Goal: Information Seeking & Learning: Learn about a topic

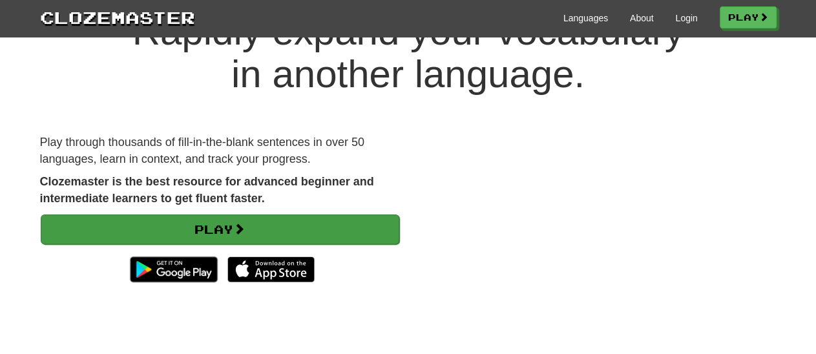
scroll to position [67, 0]
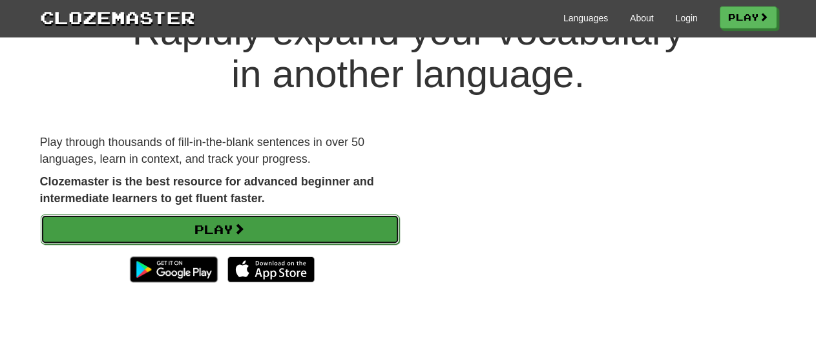
click at [206, 224] on link "Play" at bounding box center [220, 230] width 359 height 30
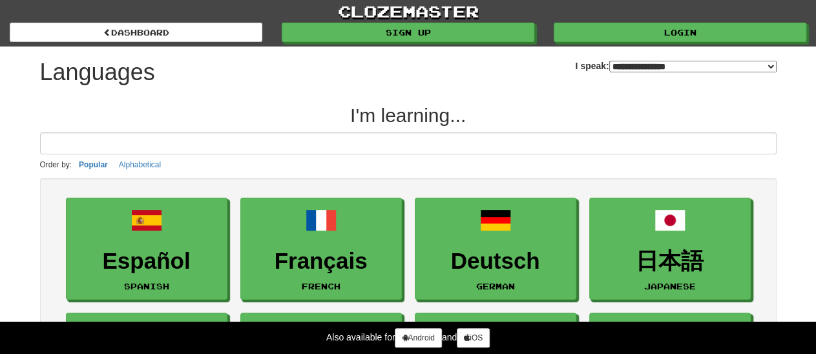
select select "*********"
click option "**********" at bounding box center [0, 0] width 0 height 0
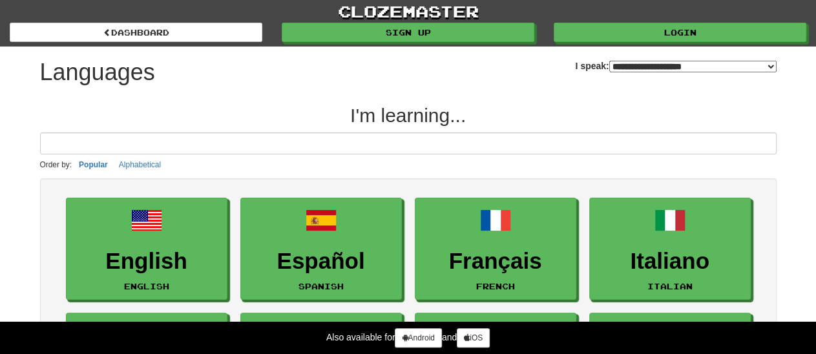
click at [596, 285] on link "Italiano Italian" at bounding box center [670, 249] width 162 height 103
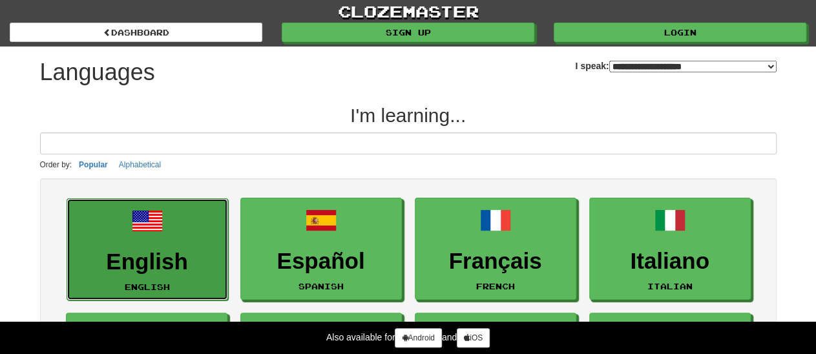
click at [134, 257] on h3 "English" at bounding box center [147, 261] width 147 height 25
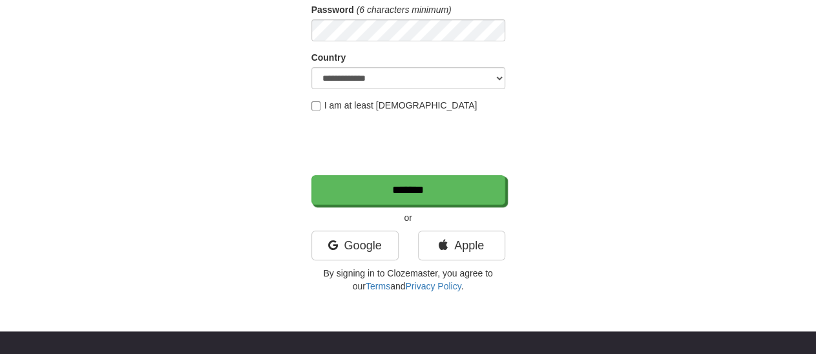
scroll to position [202, 0]
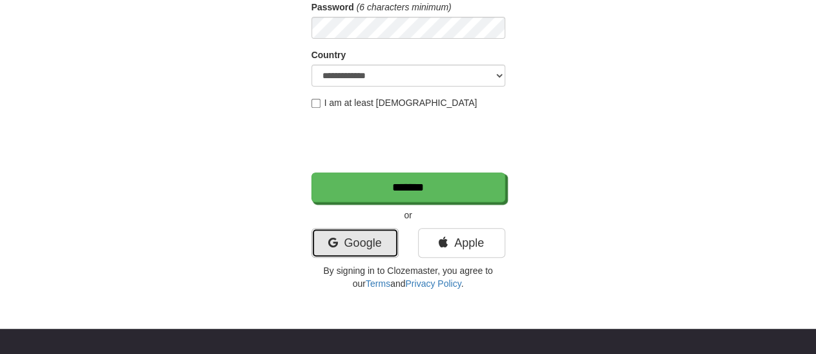
click at [368, 240] on link "Google" at bounding box center [354, 243] width 87 height 30
click at [367, 239] on link "Google" at bounding box center [354, 243] width 87 height 30
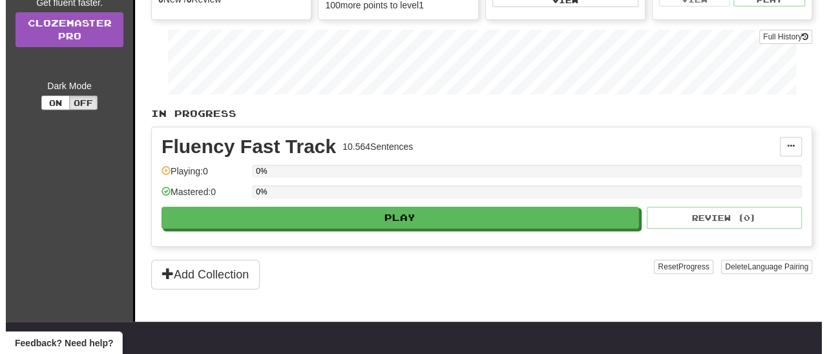
scroll to position [202, 0]
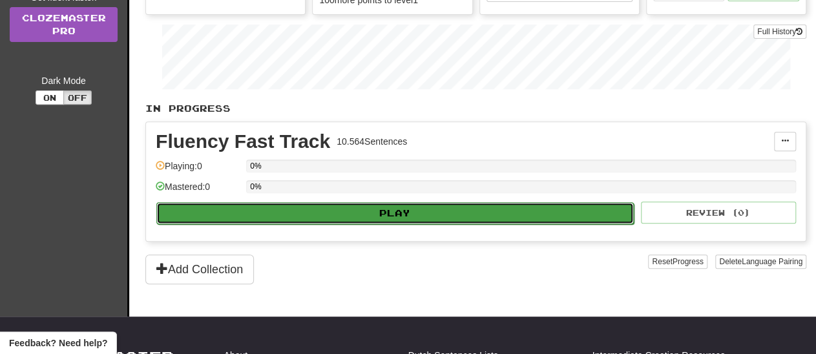
click at [397, 205] on button "Play" at bounding box center [394, 213] width 477 height 22
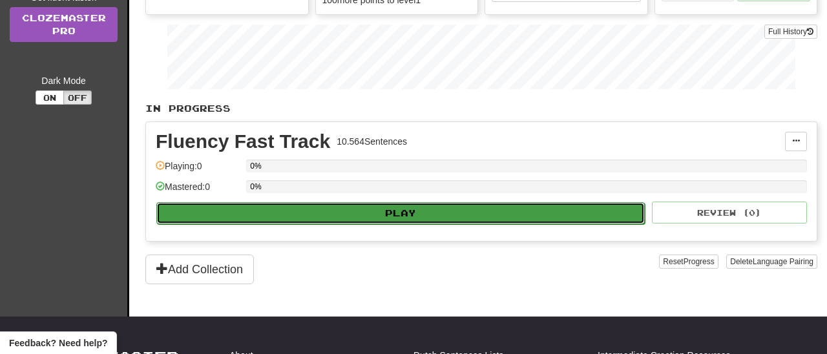
select select "**"
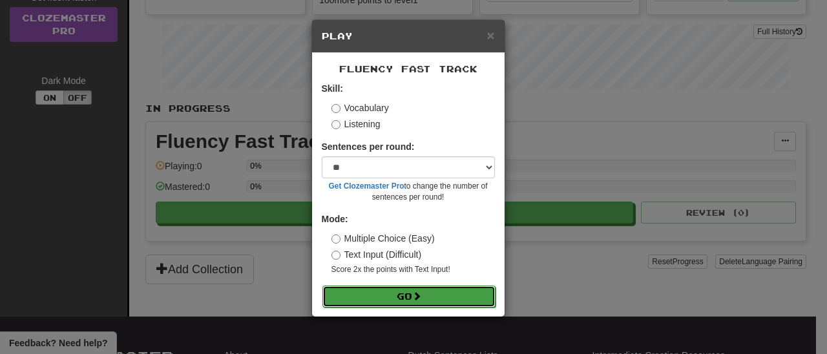
click at [399, 299] on button "Go" at bounding box center [408, 297] width 173 height 22
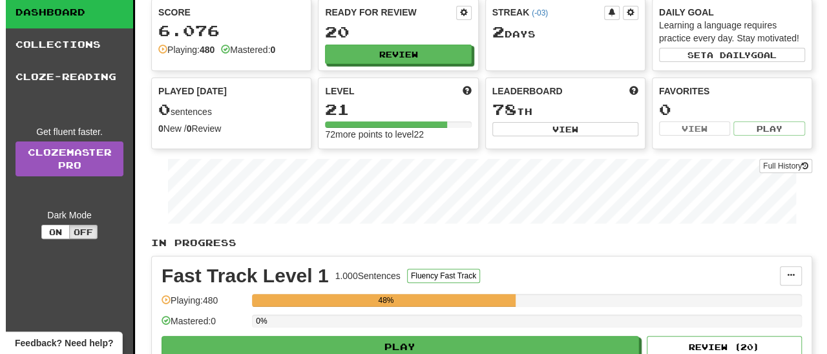
scroll to position [202, 0]
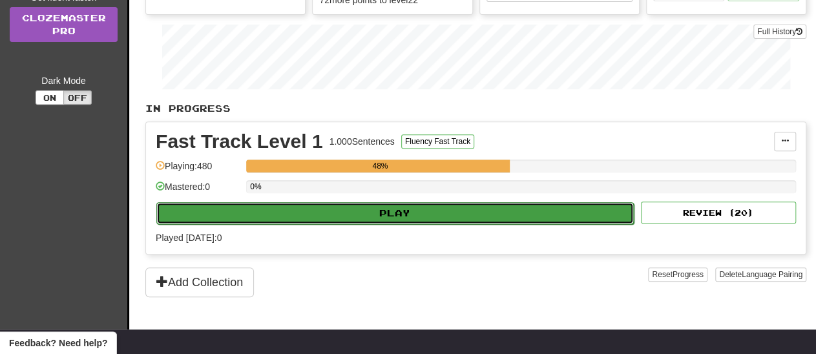
click at [401, 213] on button "Play" at bounding box center [394, 213] width 477 height 22
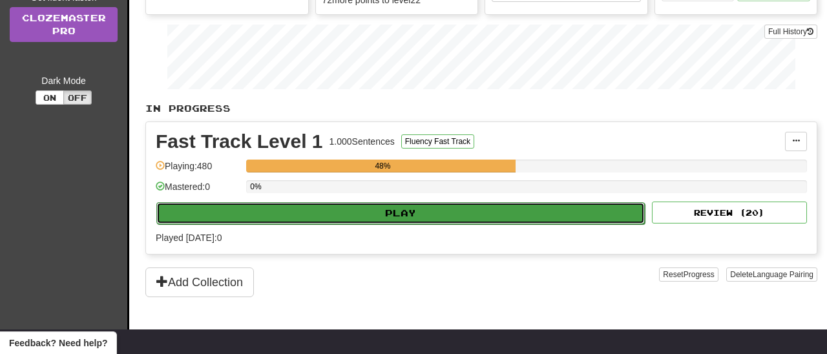
select select "**"
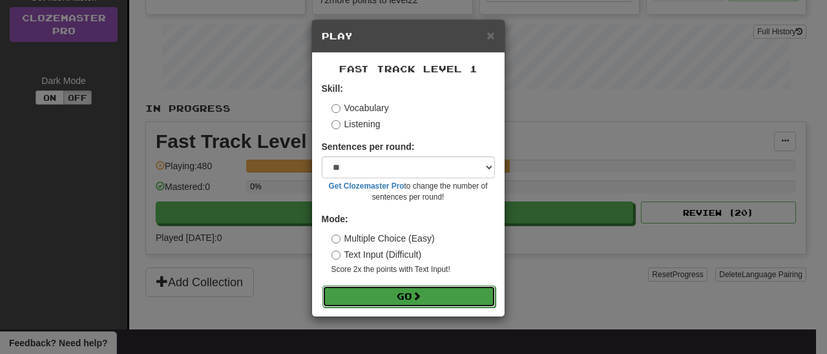
click at [402, 295] on button "Go" at bounding box center [408, 297] width 173 height 22
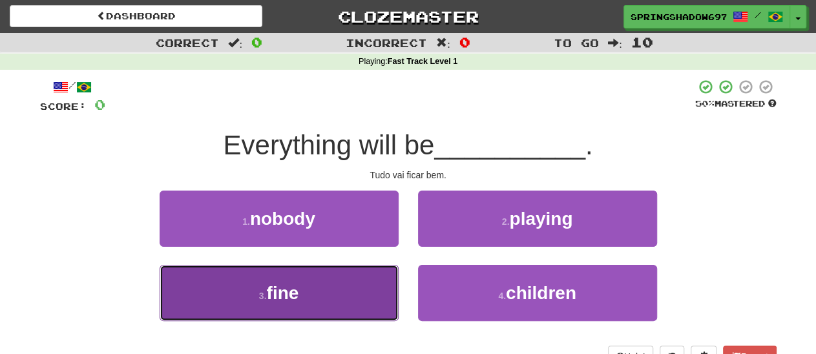
click at [276, 291] on span "fine" at bounding box center [282, 293] width 32 height 20
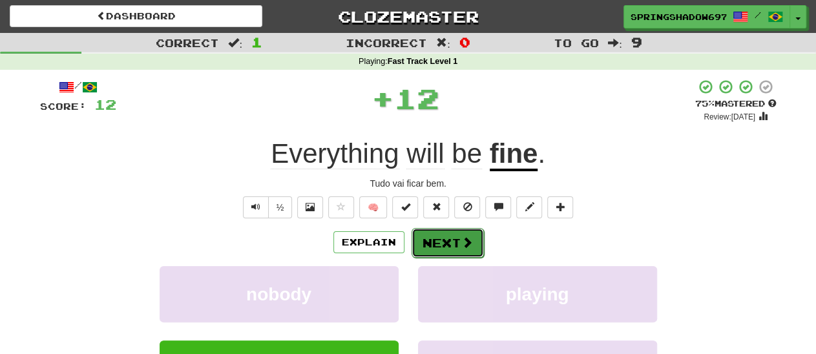
click at [453, 247] on button "Next" at bounding box center [448, 243] width 72 height 30
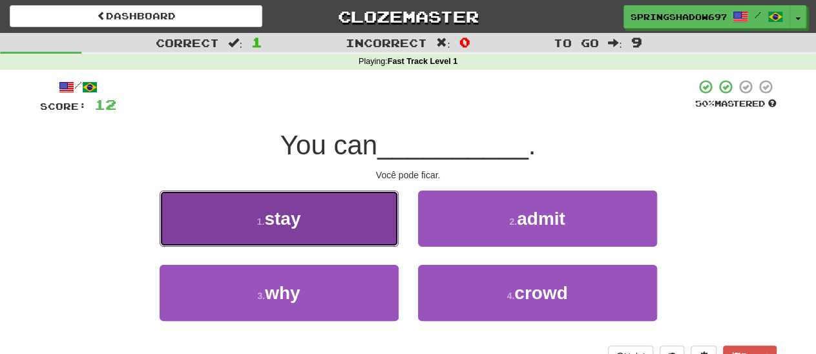
click at [289, 223] on span "stay" at bounding box center [282, 219] width 36 height 20
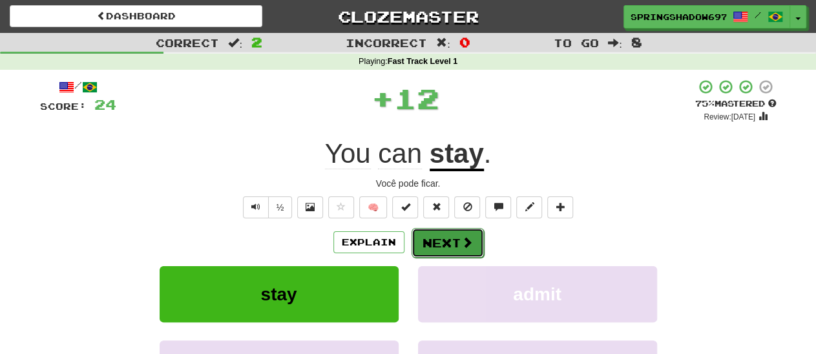
click at [451, 247] on button "Next" at bounding box center [448, 243] width 72 height 30
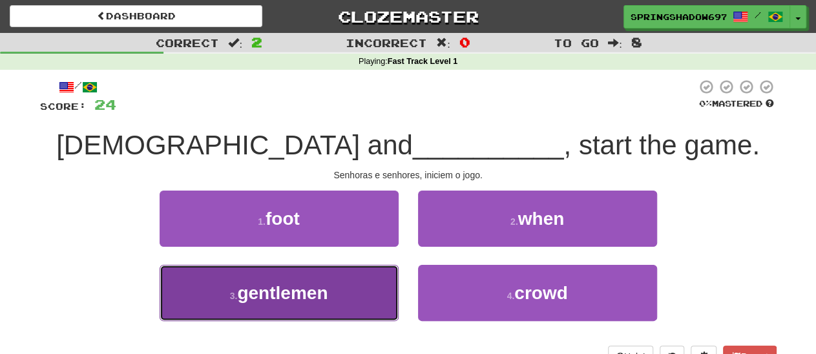
click at [287, 296] on span "gentlemen" at bounding box center [282, 293] width 90 height 20
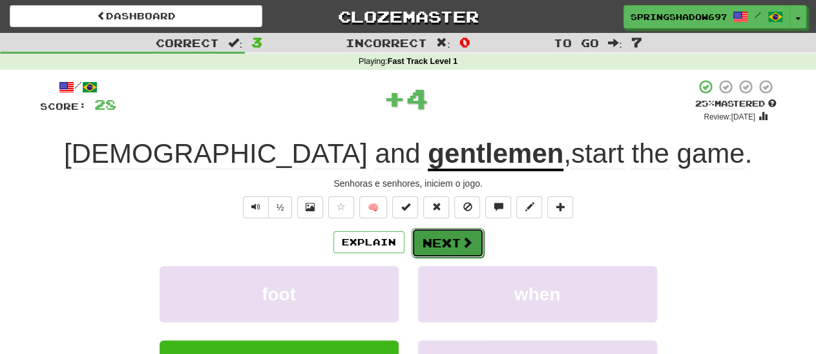
click at [446, 247] on button "Next" at bounding box center [448, 243] width 72 height 30
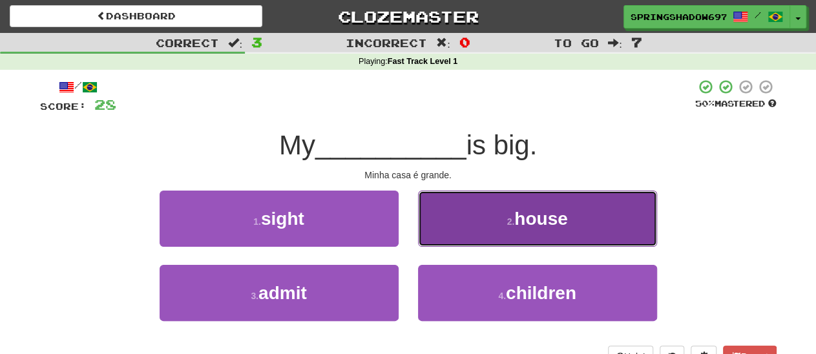
click at [555, 224] on span "house" at bounding box center [540, 219] width 53 height 20
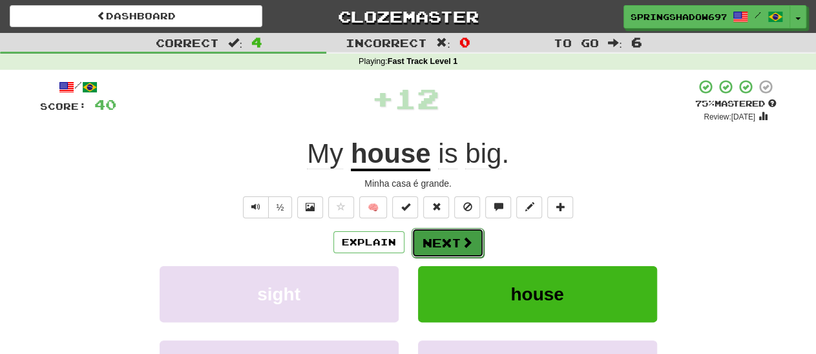
click at [446, 247] on button "Next" at bounding box center [448, 243] width 72 height 30
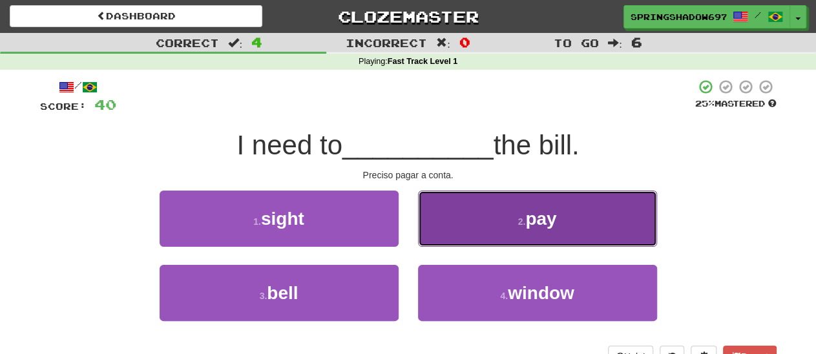
click at [537, 222] on span "pay" at bounding box center [540, 219] width 31 height 20
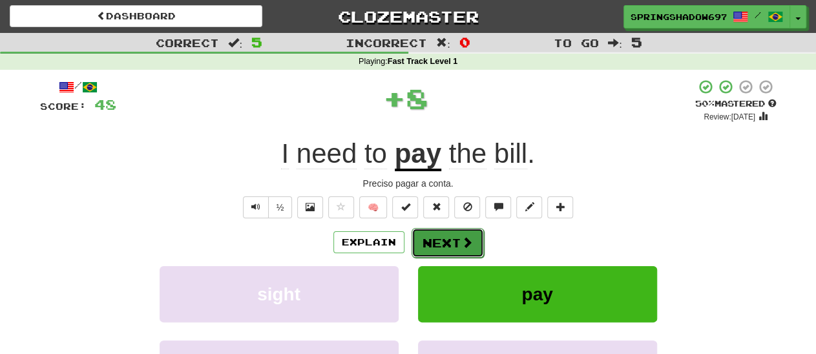
click at [443, 244] on button "Next" at bounding box center [448, 243] width 72 height 30
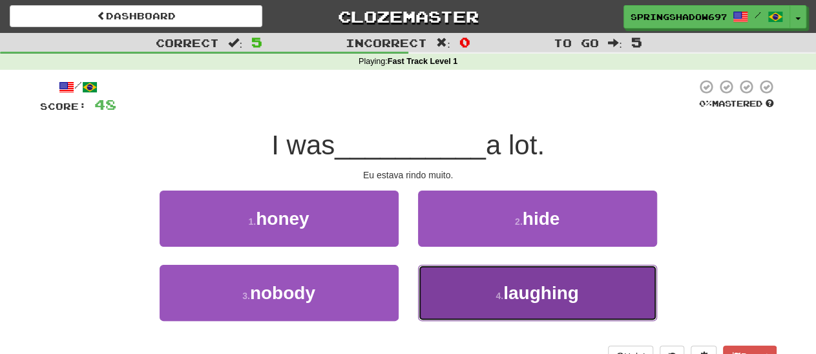
click at [537, 297] on span "laughing" at bounding box center [541, 293] width 76 height 20
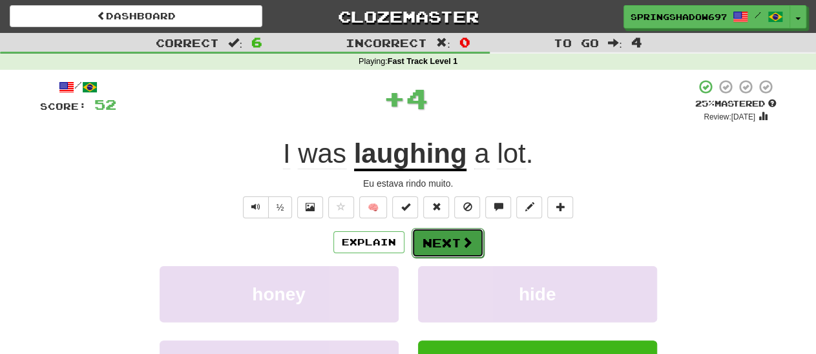
click at [450, 244] on button "Next" at bounding box center [448, 243] width 72 height 30
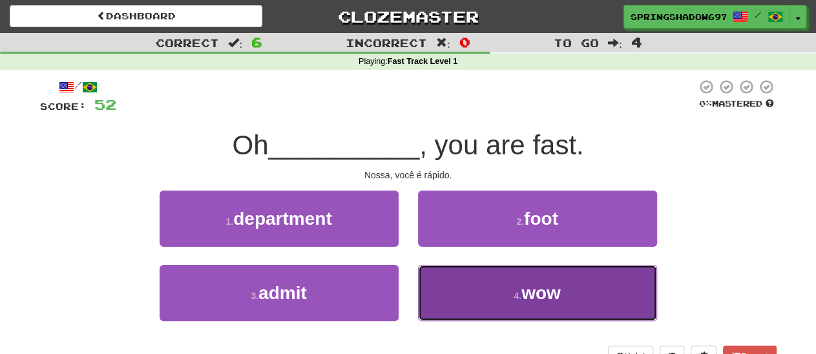
click at [540, 289] on span "wow" at bounding box center [540, 293] width 39 height 20
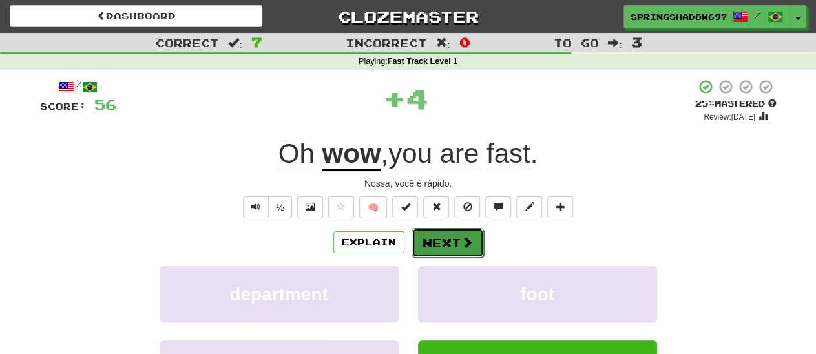
click at [444, 245] on button "Next" at bounding box center [448, 243] width 72 height 30
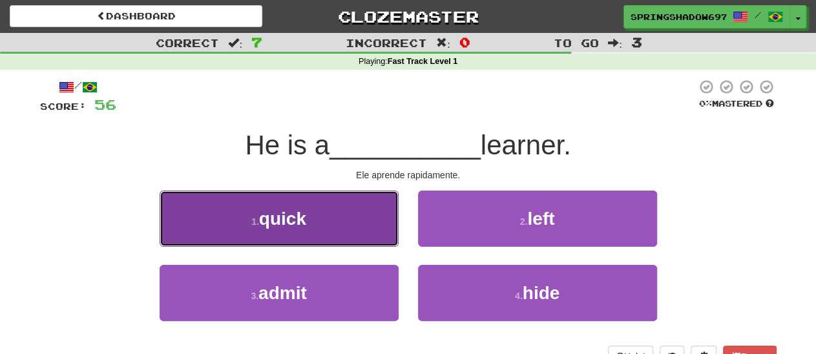
click at [282, 225] on span "quick" at bounding box center [282, 219] width 47 height 20
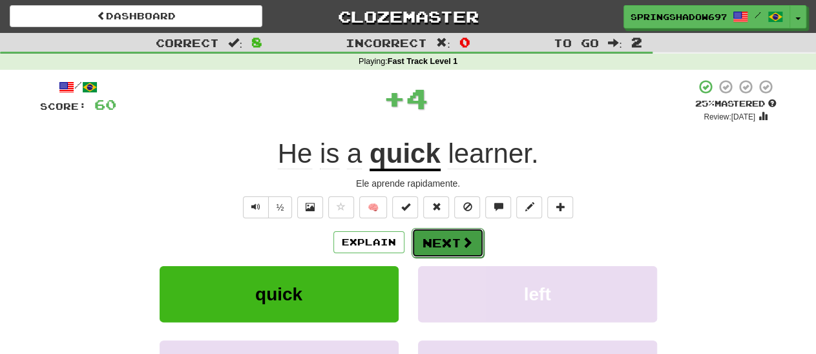
click at [439, 240] on button "Next" at bounding box center [448, 243] width 72 height 30
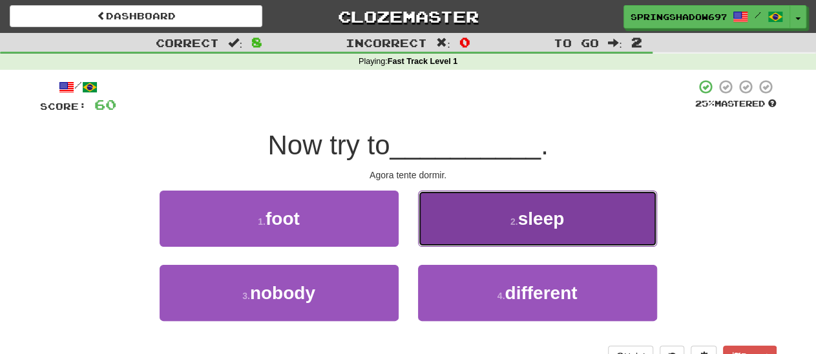
click at [543, 222] on span "sleep" at bounding box center [541, 219] width 47 height 20
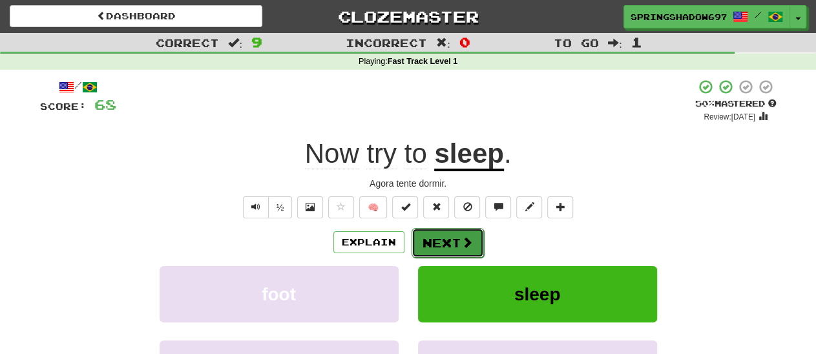
click at [447, 245] on button "Next" at bounding box center [448, 243] width 72 height 30
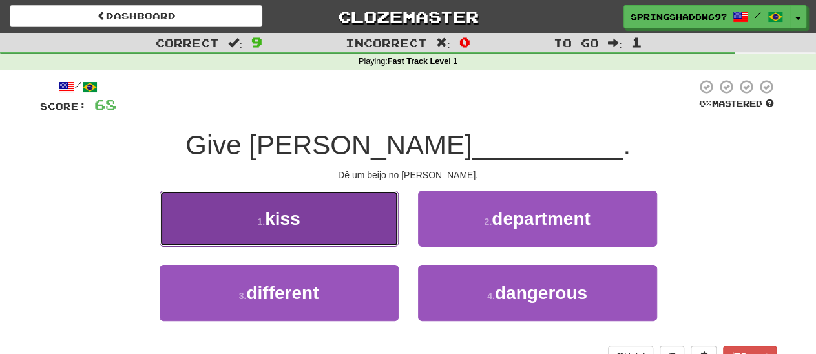
click at [287, 219] on span "kiss" at bounding box center [283, 219] width 36 height 20
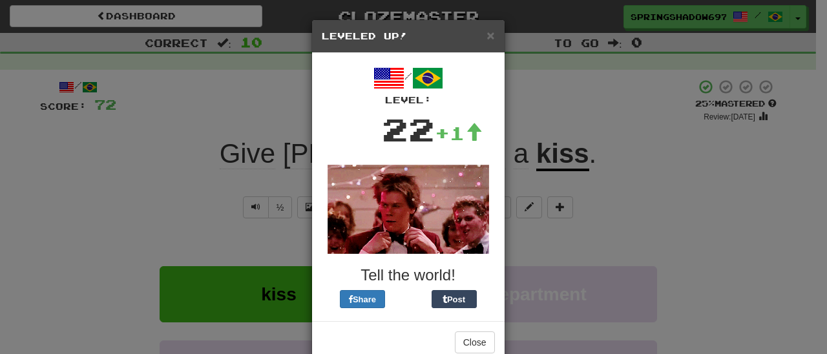
click at [549, 246] on div "× Leveled Up! / Level: 22 +1 Tell the world! Share Post Close" at bounding box center [413, 177] width 827 height 354
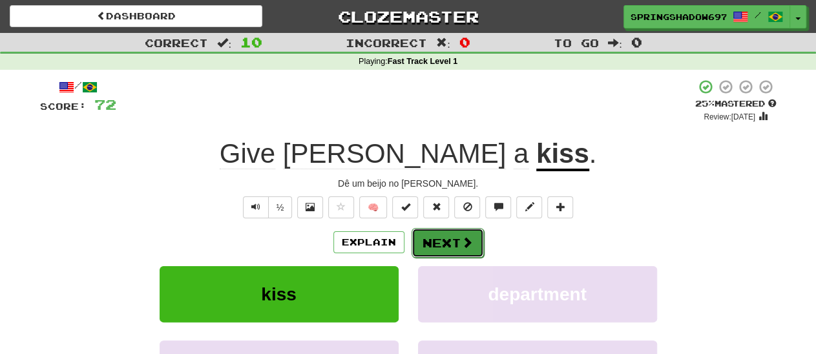
click at [439, 243] on button "Next" at bounding box center [448, 243] width 72 height 30
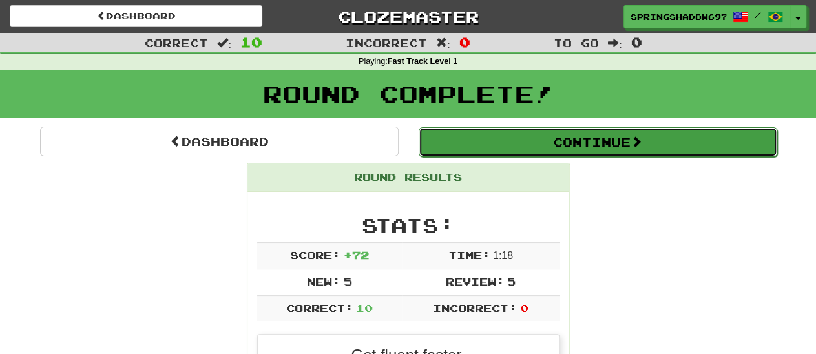
click at [603, 143] on button "Continue" at bounding box center [598, 142] width 359 height 30
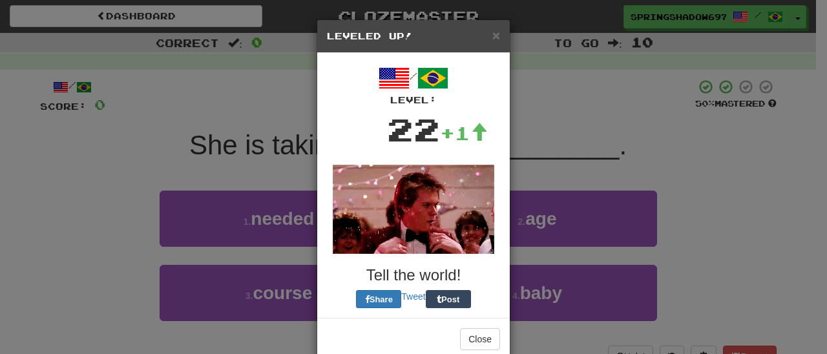
click at [561, 131] on div "× Leveled Up! / Level: 22 +1 Tell the world! Share Tweet Post Close" at bounding box center [413, 177] width 827 height 354
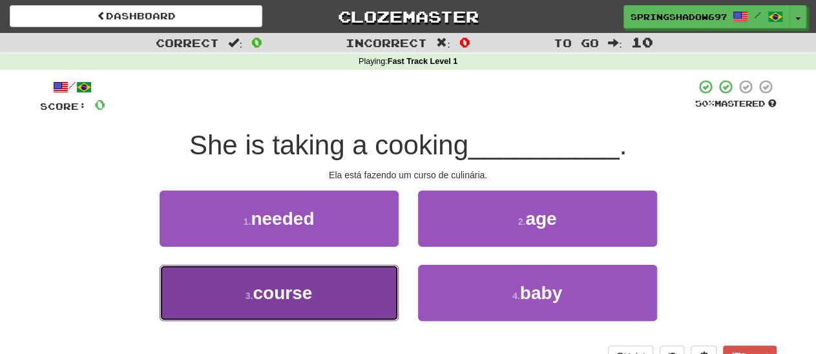
click at [282, 300] on span "course" at bounding box center [282, 293] width 59 height 20
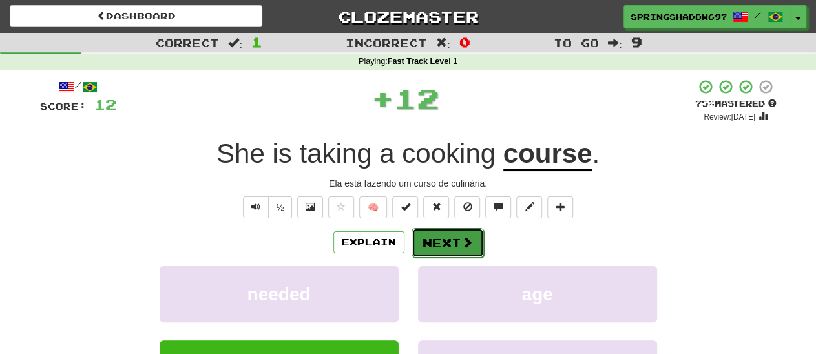
click at [448, 241] on button "Next" at bounding box center [448, 243] width 72 height 30
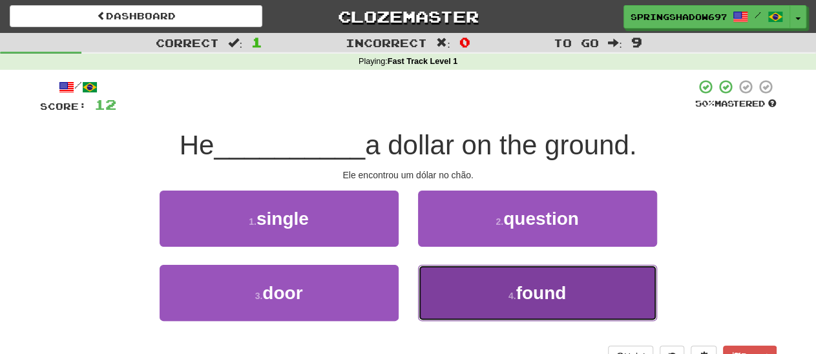
click at [530, 291] on span "found" at bounding box center [541, 293] width 50 height 20
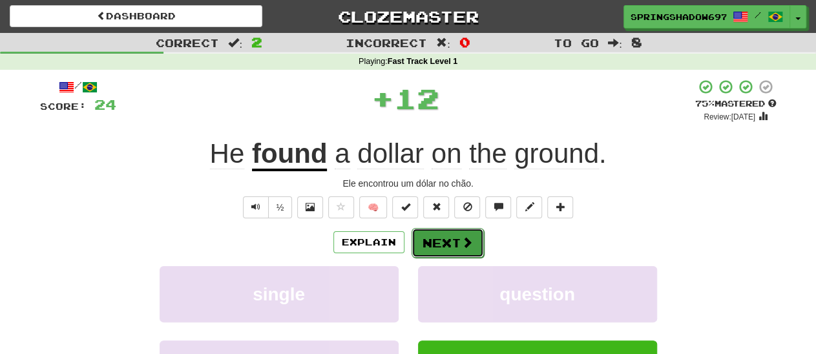
click at [456, 245] on button "Next" at bounding box center [448, 243] width 72 height 30
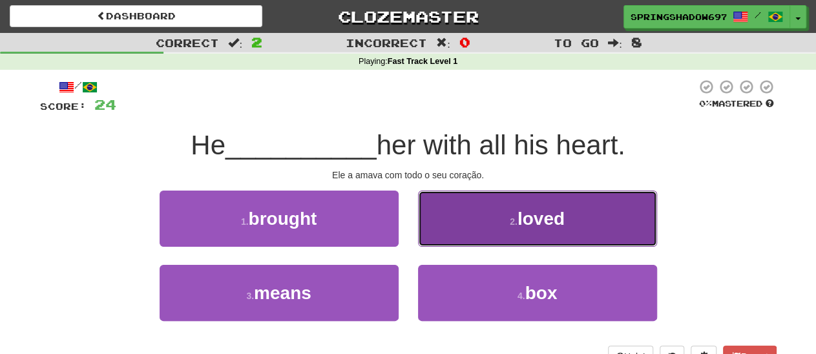
click at [538, 225] on span "loved" at bounding box center [541, 219] width 47 height 20
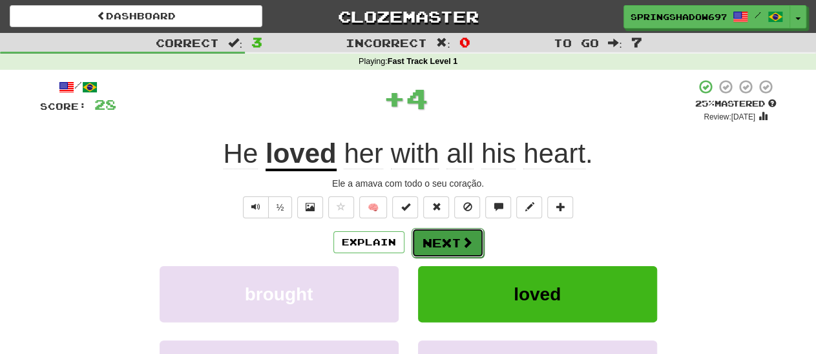
click at [451, 244] on button "Next" at bounding box center [448, 243] width 72 height 30
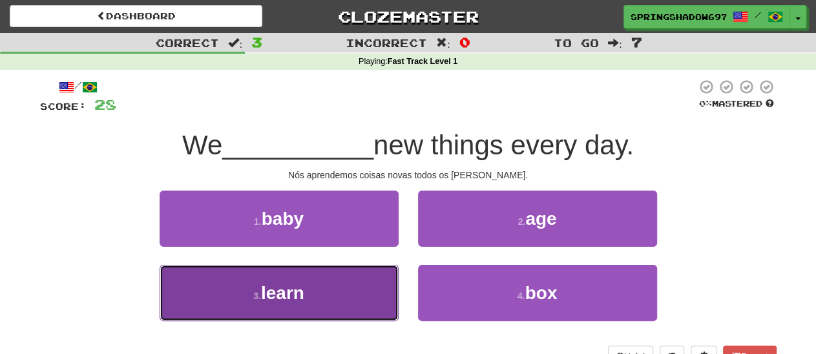
click at [282, 297] on span "learn" at bounding box center [282, 293] width 43 height 20
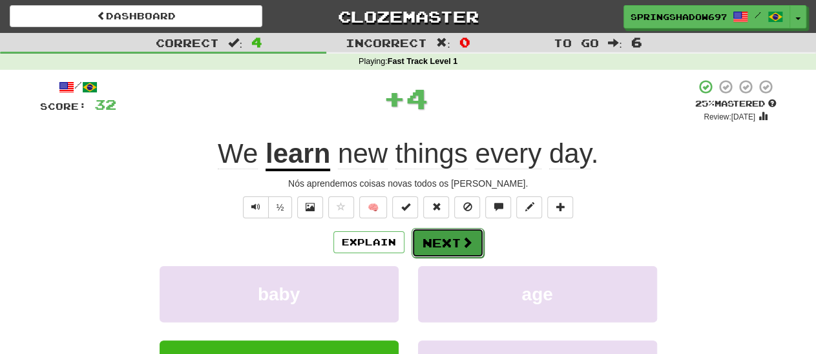
click at [448, 240] on button "Next" at bounding box center [448, 243] width 72 height 30
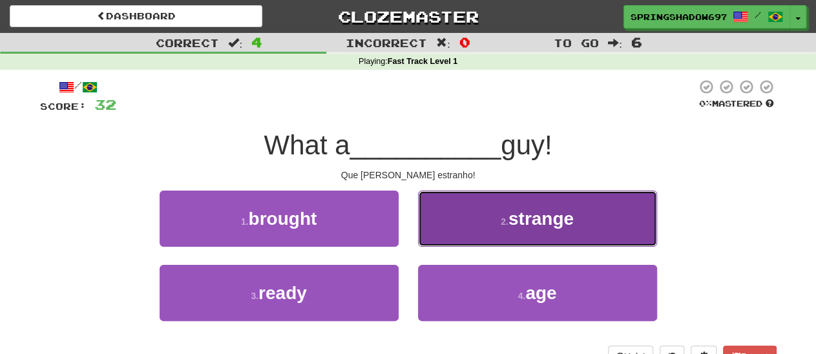
click at [538, 222] on span "strange" at bounding box center [540, 219] width 65 height 20
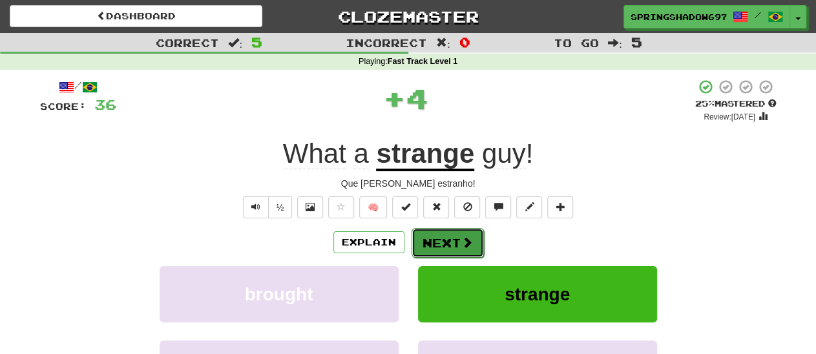
click at [444, 242] on button "Next" at bounding box center [448, 243] width 72 height 30
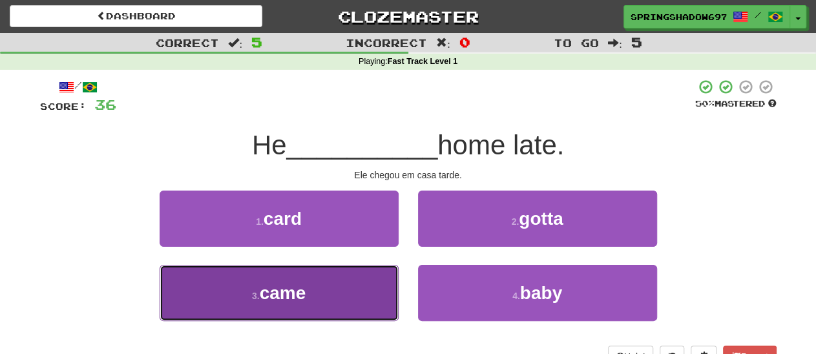
click at [278, 300] on span "came" at bounding box center [283, 293] width 47 height 20
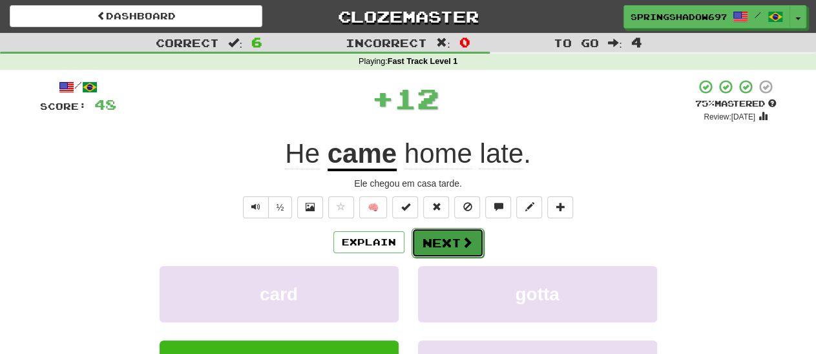
click at [445, 241] on button "Next" at bounding box center [448, 243] width 72 height 30
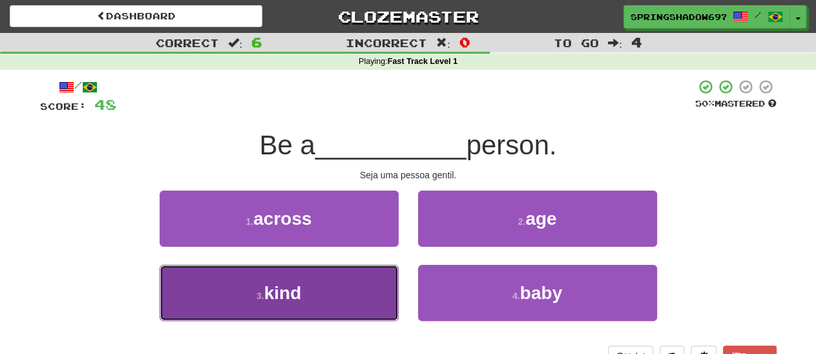
click at [298, 291] on span "kind" at bounding box center [282, 293] width 37 height 20
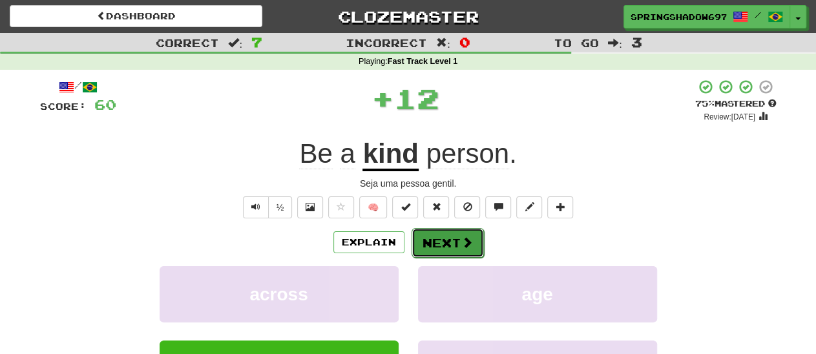
click at [446, 243] on button "Next" at bounding box center [448, 243] width 72 height 30
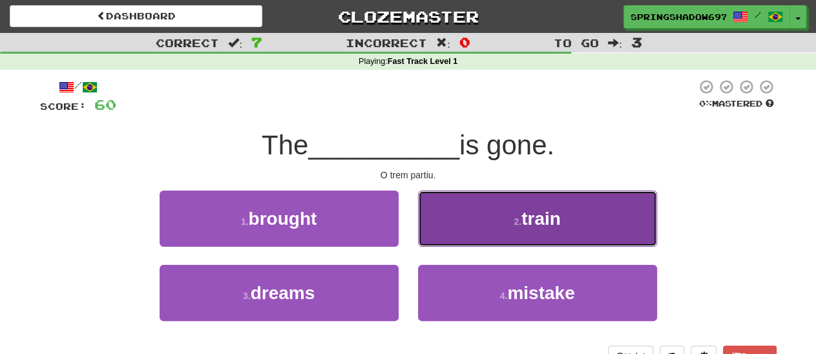
click at [542, 220] on span "train" at bounding box center [540, 219] width 39 height 20
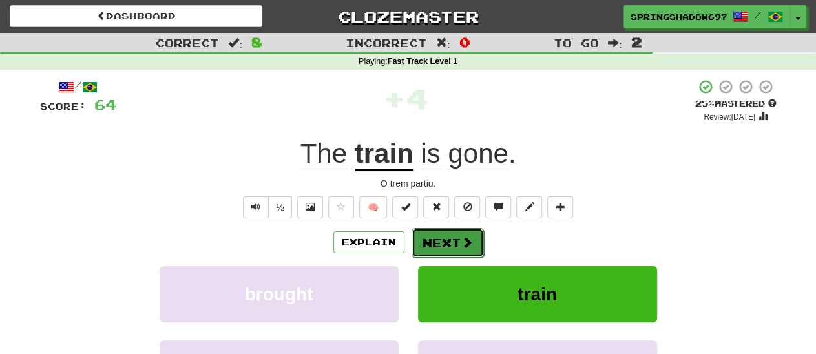
click at [446, 244] on button "Next" at bounding box center [448, 243] width 72 height 30
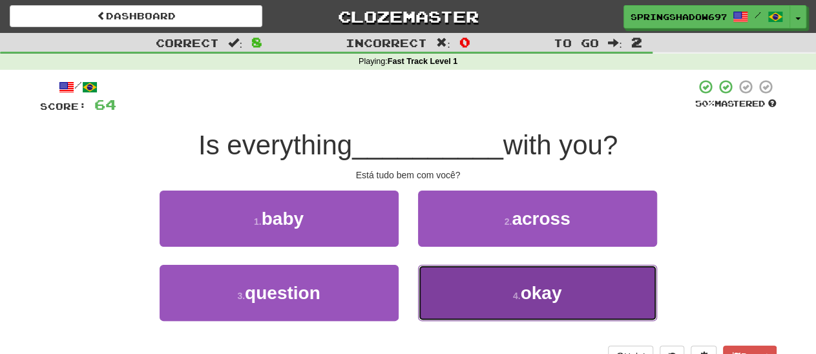
click at [537, 285] on span "okay" at bounding box center [540, 293] width 41 height 20
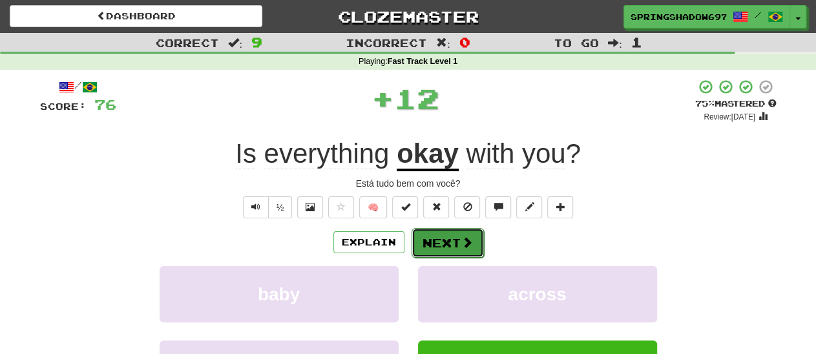
click at [449, 245] on button "Next" at bounding box center [448, 243] width 72 height 30
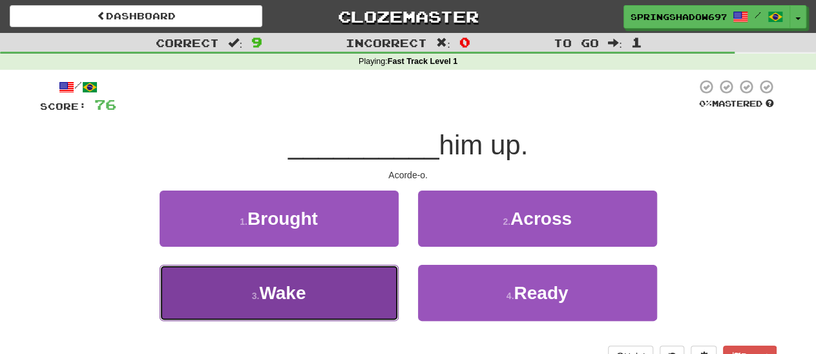
click at [288, 291] on span "Wake" at bounding box center [282, 293] width 47 height 20
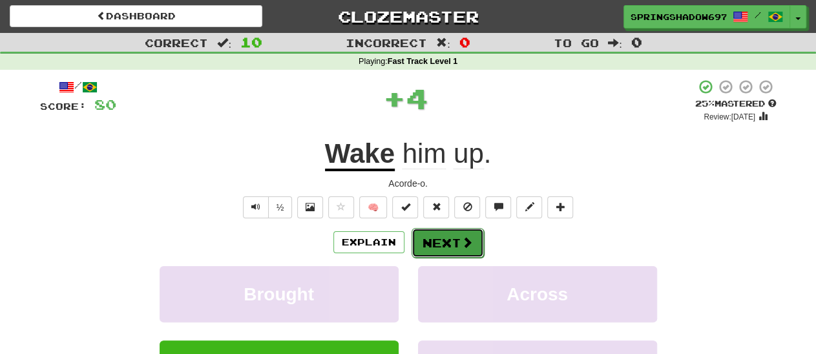
drag, startPoint x: 446, startPoint y: 244, endPoint x: 453, endPoint y: 243, distance: 6.5
click at [453, 243] on button "Next" at bounding box center [448, 243] width 72 height 30
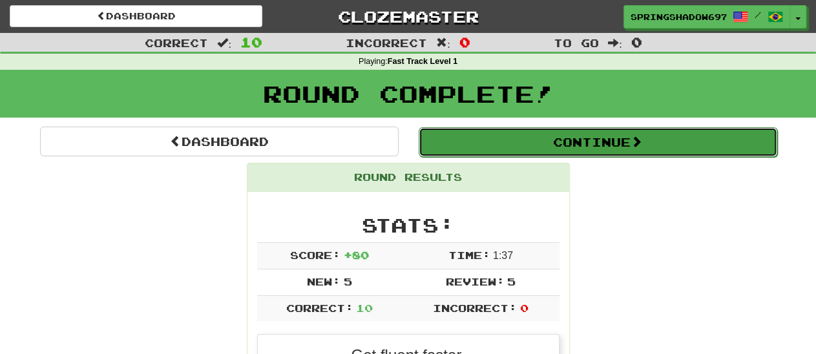
click at [607, 140] on button "Continue" at bounding box center [598, 142] width 359 height 30
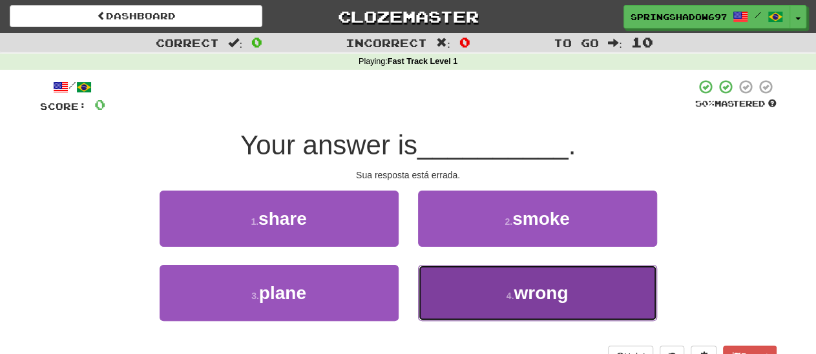
click at [529, 294] on span "wrong" at bounding box center [541, 293] width 54 height 20
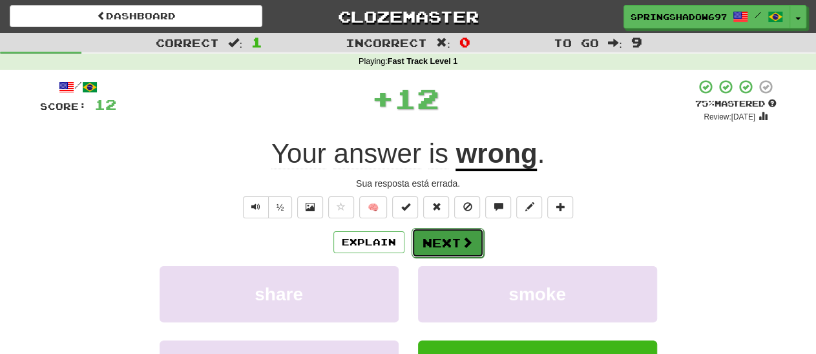
click at [449, 245] on button "Next" at bounding box center [448, 243] width 72 height 30
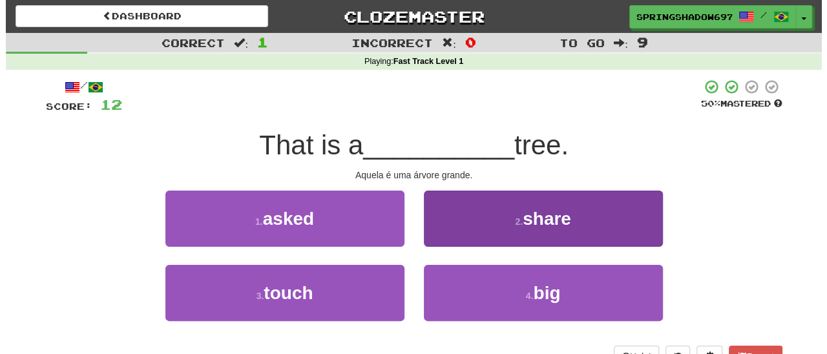
scroll to position [67, 0]
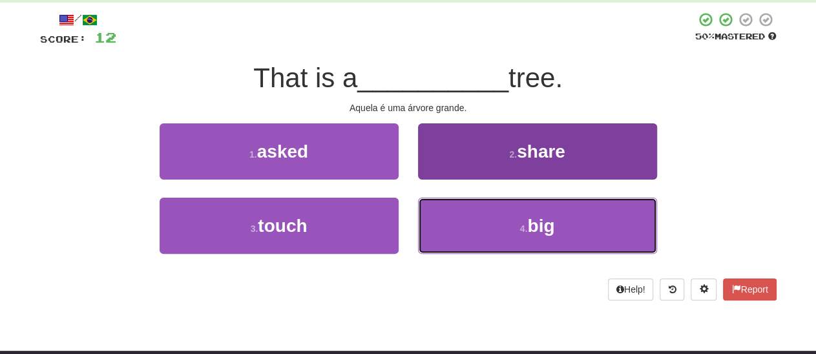
click at [543, 235] on span "big" at bounding box center [540, 226] width 27 height 20
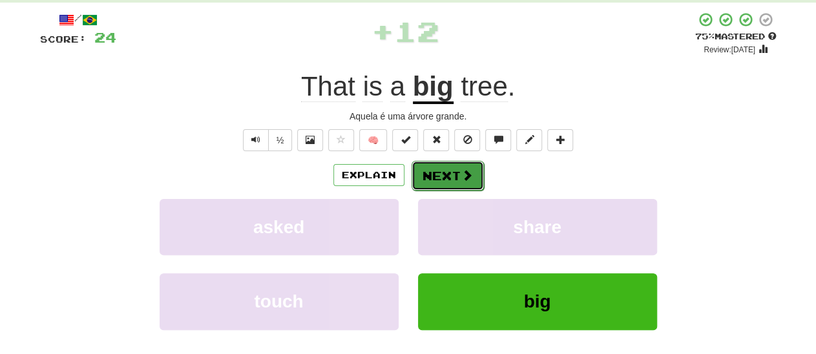
click at [458, 184] on button "Next" at bounding box center [448, 176] width 72 height 30
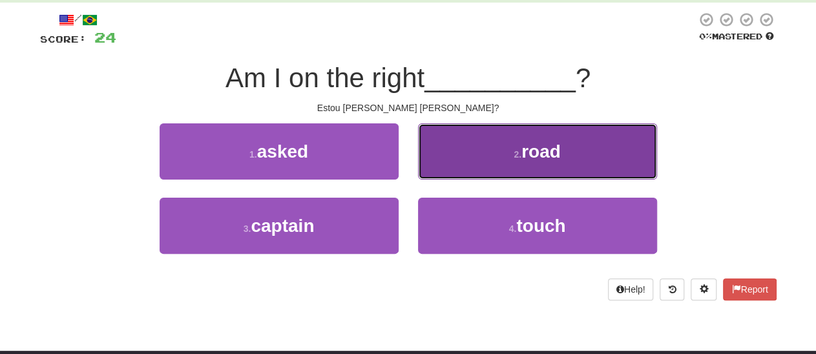
click at [551, 157] on span "road" at bounding box center [540, 152] width 39 height 20
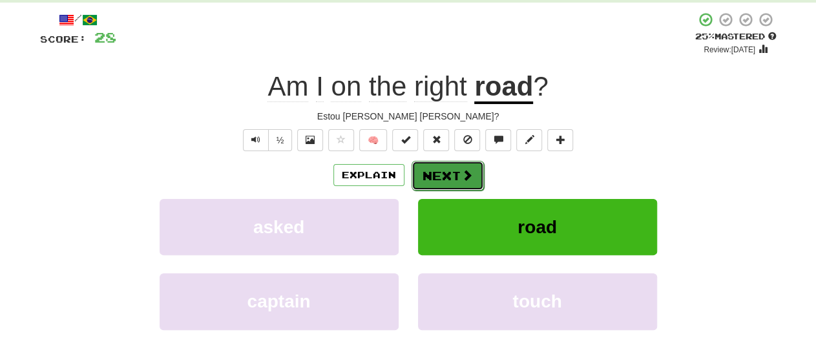
click at [448, 179] on button "Next" at bounding box center [448, 176] width 72 height 30
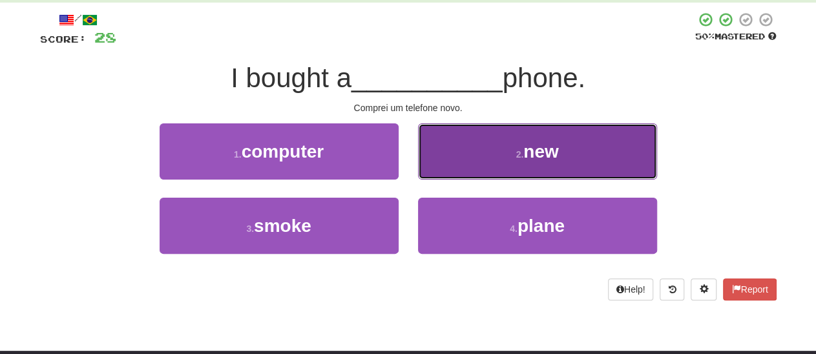
click at [543, 150] on span "new" at bounding box center [540, 152] width 35 height 20
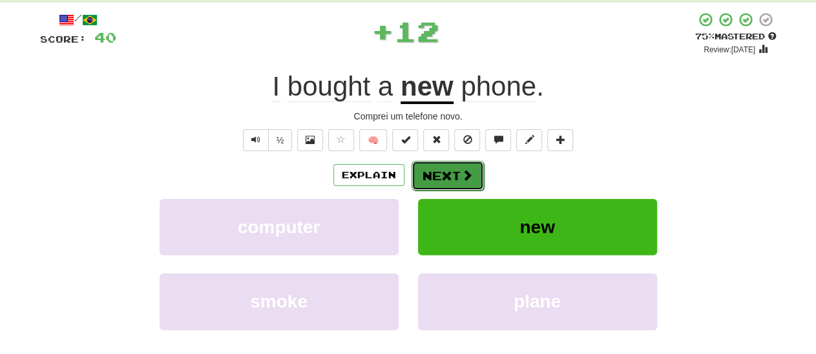
click at [452, 178] on button "Next" at bounding box center [448, 176] width 72 height 30
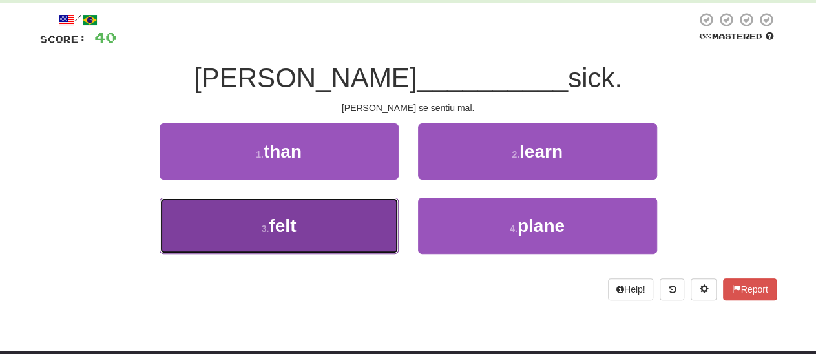
click at [290, 218] on span "felt" at bounding box center [282, 226] width 27 height 20
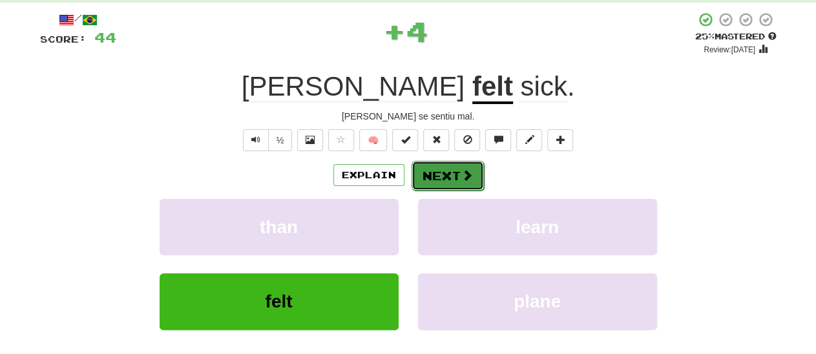
click at [452, 173] on button "Next" at bounding box center [448, 176] width 72 height 30
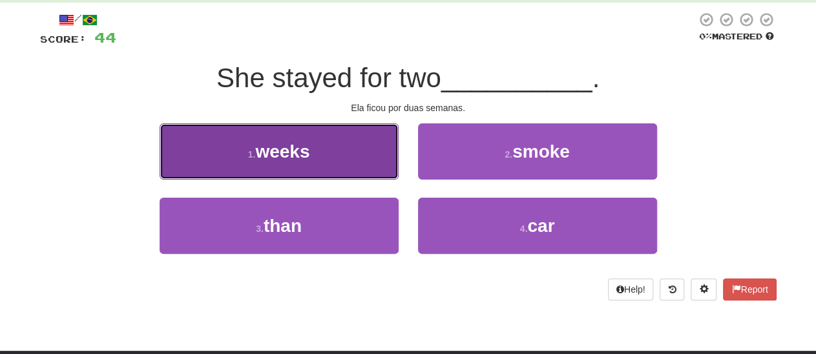
click at [284, 149] on span "weeks" at bounding box center [282, 152] width 54 height 20
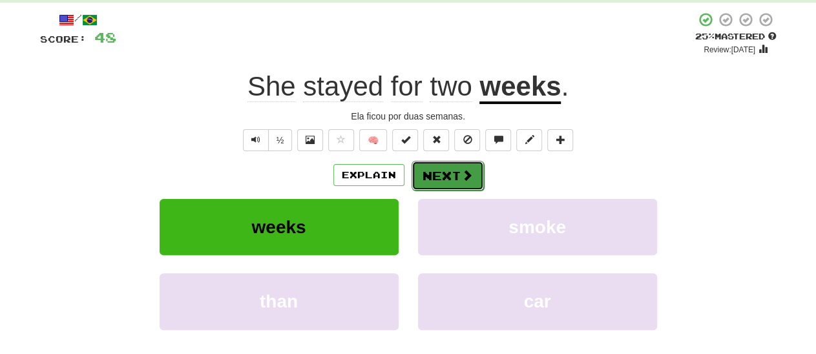
click at [448, 178] on button "Next" at bounding box center [448, 176] width 72 height 30
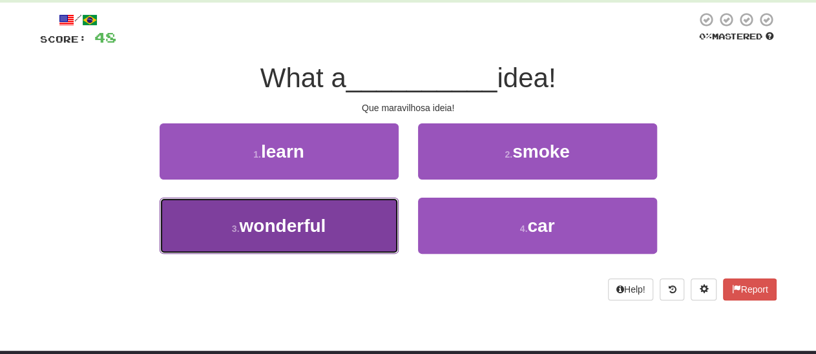
click at [289, 220] on span "wonderful" at bounding box center [282, 226] width 87 height 20
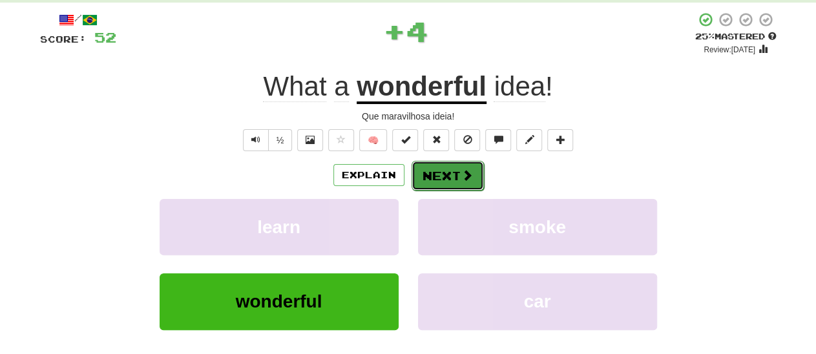
click at [444, 176] on button "Next" at bounding box center [448, 176] width 72 height 30
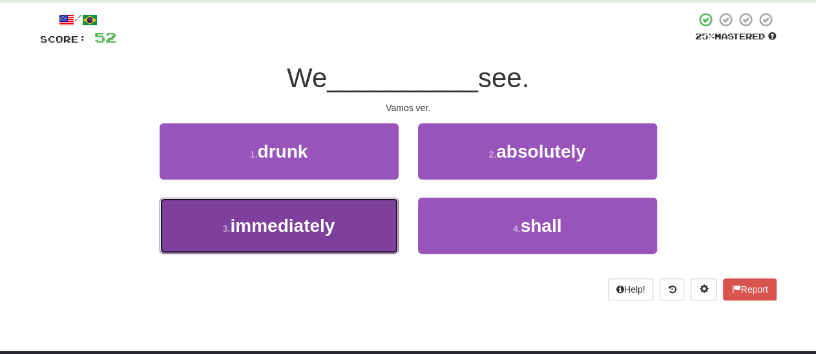
click at [286, 231] on span "immediately" at bounding box center [282, 226] width 105 height 20
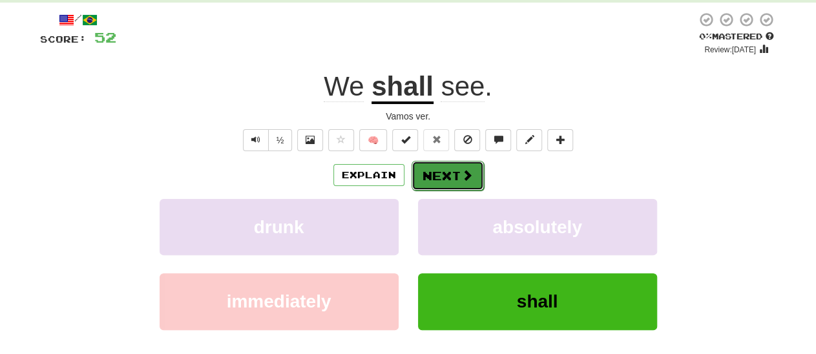
click at [444, 179] on button "Next" at bounding box center [448, 176] width 72 height 30
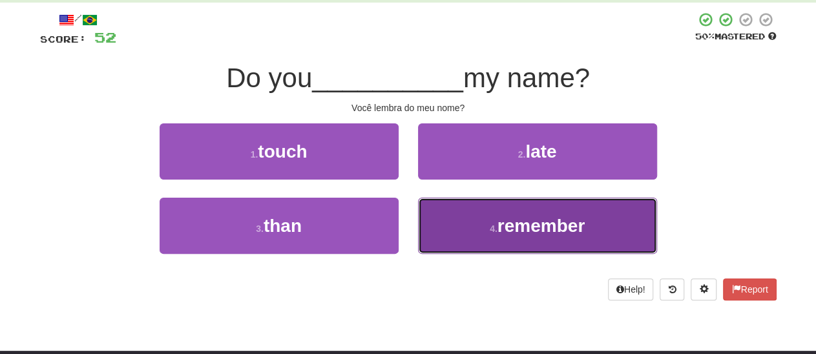
click at [532, 220] on span "remember" at bounding box center [541, 226] width 87 height 20
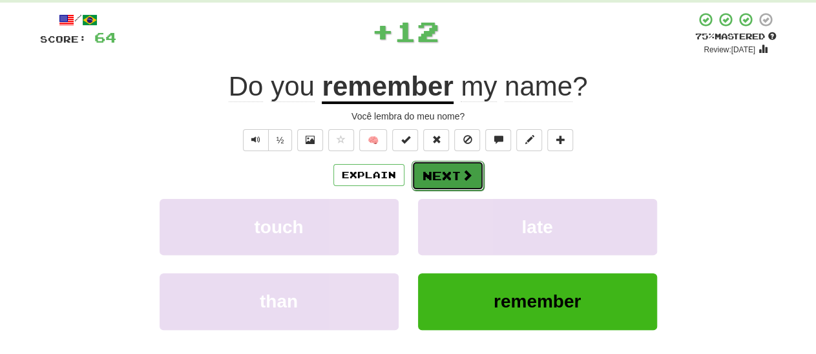
click at [443, 173] on button "Next" at bounding box center [448, 176] width 72 height 30
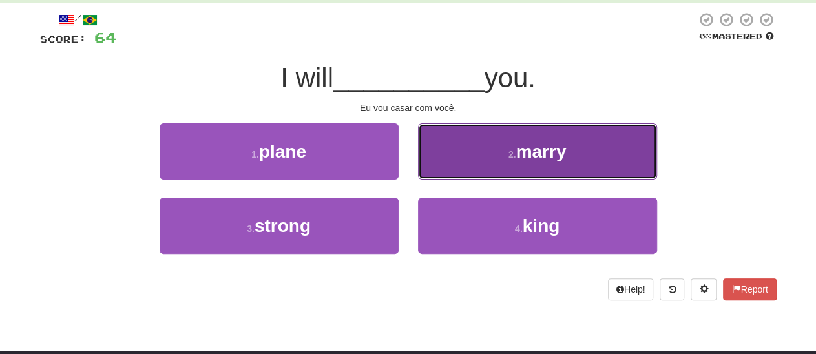
click at [550, 158] on span "marry" at bounding box center [541, 152] width 50 height 20
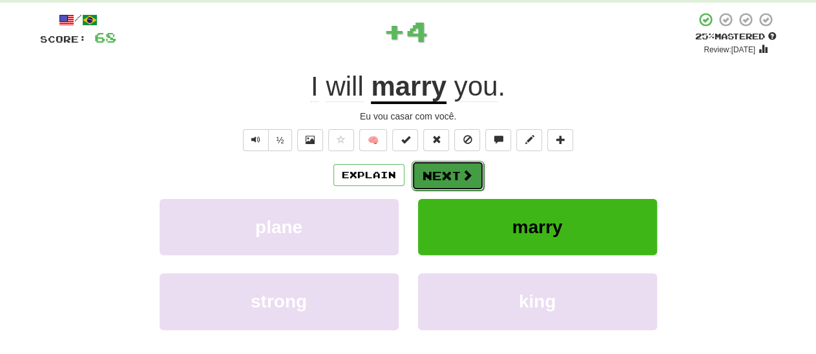
click at [443, 178] on button "Next" at bounding box center [448, 176] width 72 height 30
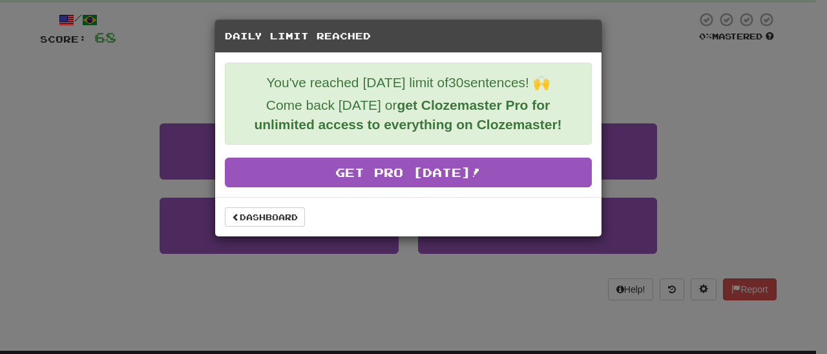
click at [674, 89] on div "Daily Limit Reached You've reached today's limit of 30 sentences! 🙌 Come back t…" at bounding box center [413, 177] width 827 height 354
